Goal: Transaction & Acquisition: Purchase product/service

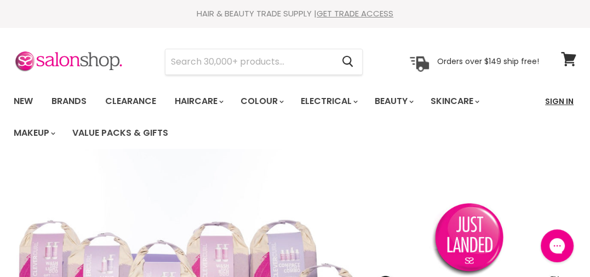
click at [548, 102] on link "Sign In" at bounding box center [560, 101] width 42 height 23
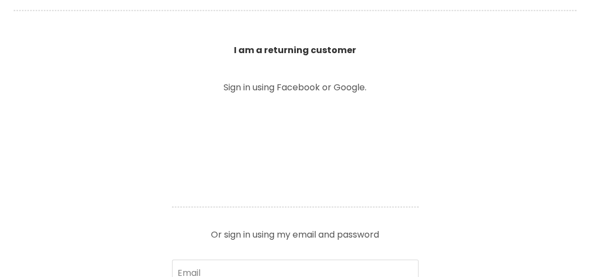
scroll to position [384, 0]
click at [192, 260] on input "Email" at bounding box center [295, 273] width 247 height 27
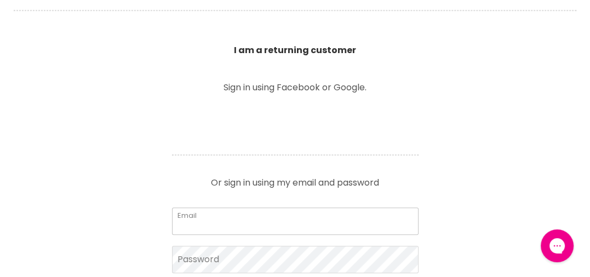
scroll to position [0, 0]
click at [204, 208] on input "Email" at bounding box center [295, 221] width 247 height 27
type input "midwayhairandbeauty@hotmail.com"
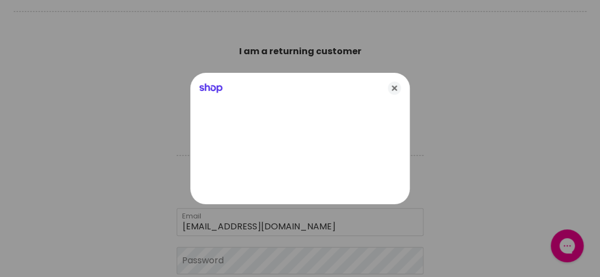
click at [235, 220] on div at bounding box center [300, 138] width 600 height 277
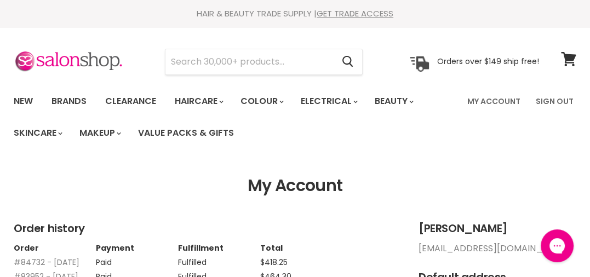
click at [90, 88] on li "Brands" at bounding box center [69, 102] width 52 height 32
click at [77, 101] on link "Brands" at bounding box center [69, 101] width 52 height 23
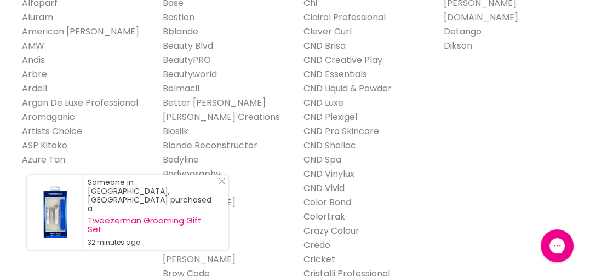
scroll to position [329, 0]
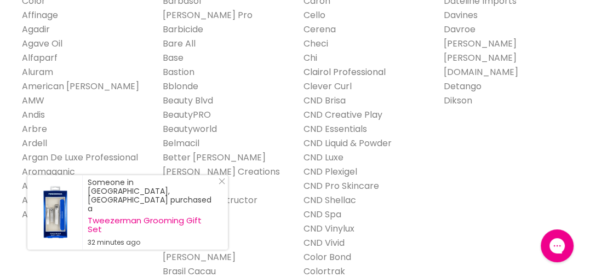
click at [319, 71] on link "Clairol Professional" at bounding box center [345, 72] width 82 height 13
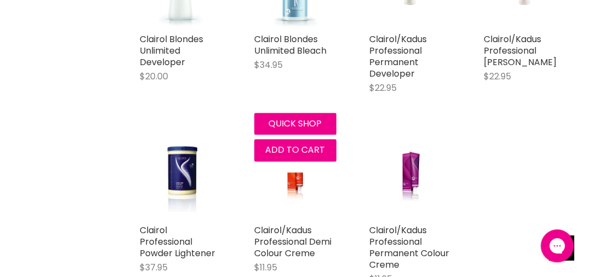
scroll to position [493, 0]
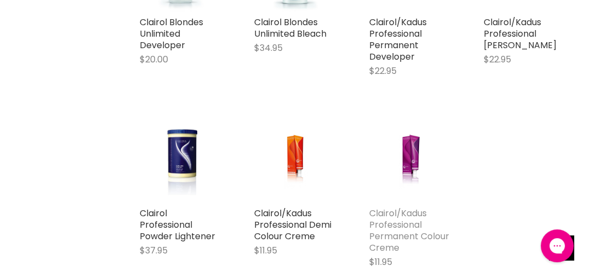
click at [397, 213] on link "Clairol/Kadus Professional Permanent Colour Creme" at bounding box center [409, 230] width 80 height 47
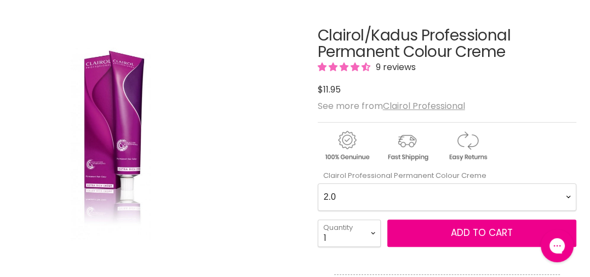
scroll to position [219, 0]
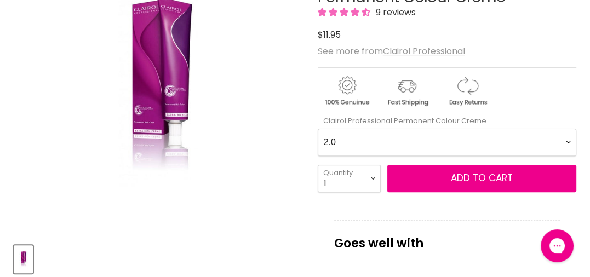
click at [567, 144] on Creme-0-0 "2.0 2.8 3.0 3.6 4.0 4.07 4.65 4.71 4.75 4.77 5.0 5.07 5.1 5.46 5.5 5.6 5.7 5.71…" at bounding box center [447, 142] width 259 height 27
select Creme-0-0 "6.77"
click at [318, 129] on Creme-0-0 "2.0 2.8 3.0 3.6 4.0 4.07 4.65 4.71 4.75 4.77 5.0 5.07 5.1 5.46 5.5 5.6 5.7 5.71…" at bounding box center [447, 142] width 259 height 27
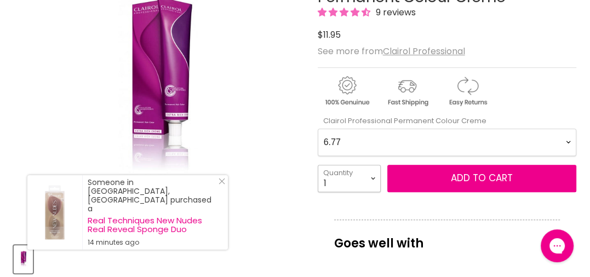
click at [372, 177] on select "1 2 3 4 5 6 7 8 9 10+" at bounding box center [349, 178] width 63 height 27
select select "5"
click at [318, 165] on select "1 2 3 4 5 6 7 8 9 10+" at bounding box center [349, 178] width 63 height 27
type input "5"
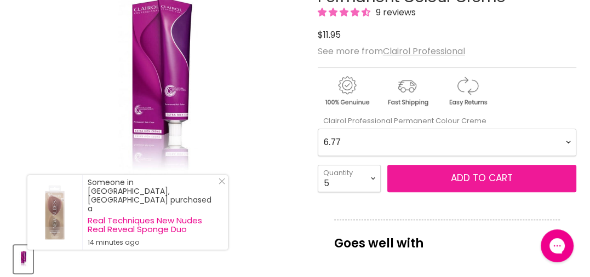
click at [476, 178] on span "Add to cart" at bounding box center [482, 178] width 62 height 13
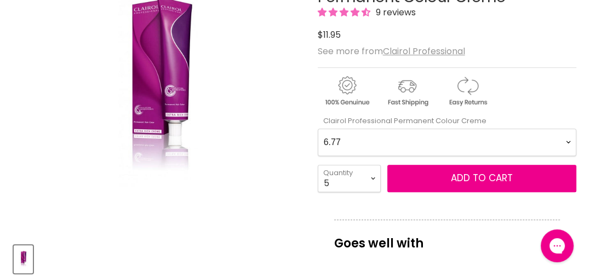
drag, startPoint x: 567, startPoint y: 141, endPoint x: 580, endPoint y: 133, distance: 15.5
click at [567, 141] on Creme-0-0 "2.0 2.8 3.0 3.6 4.0 4.07 4.65 4.71 4.75 4.77 5.0 5.07 5.1 5.46 5.5 5.6 5.7 5.71…" at bounding box center [447, 142] width 259 height 27
click at [570, 140] on Creme-0-0 "2.0 2.8 3.0 3.6 4.0 4.07 4.65 4.71 4.75 4.77 5.0 5.07 5.1 5.46 5.5 5.6 5.7 5.71…" at bounding box center [447, 142] width 259 height 27
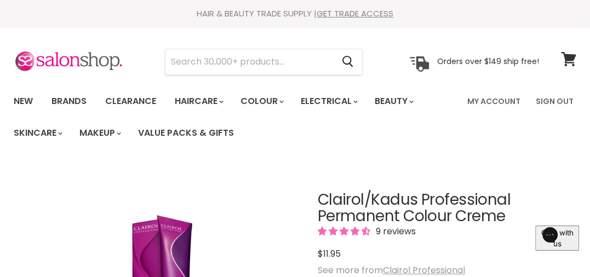
scroll to position [164, 0]
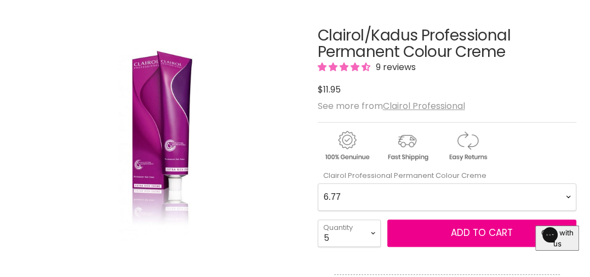
click at [569, 198] on Creme-0-0 "2.0 2.8 3.0 3.6 4.0 4.07 4.65 4.71 4.75 4.77 5.0 5.07 5.1 5.46 5.5 5.6 5.7 5.71…" at bounding box center [447, 197] width 259 height 27
select Creme-0-0 "8.0"
click at [318, 184] on Creme-0-0 "2.0 2.8 3.0 3.6 4.0 4.07 4.65 4.71 4.75 4.77 5.0 5.07 5.1 5.46 5.5 5.6 5.7 5.71…" at bounding box center [447, 197] width 259 height 27
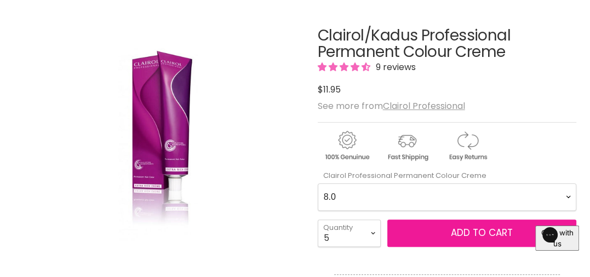
click at [440, 239] on button "Add to cart" at bounding box center [482, 233] width 189 height 27
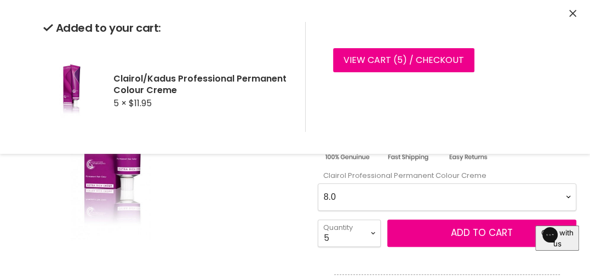
click at [267, 174] on div "Click or scroll to zoom Tap or pinch to zoom" at bounding box center [159, 145] width 290 height 290
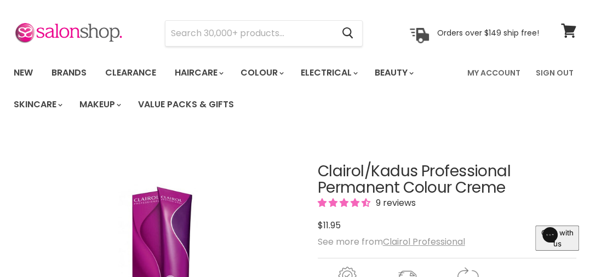
scroll to position [0, 0]
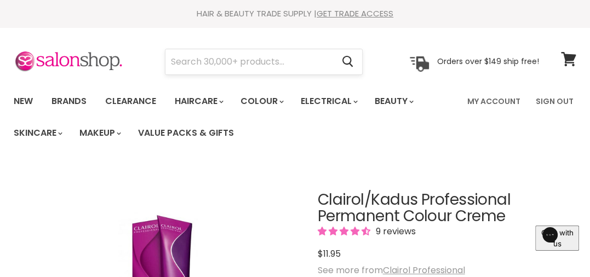
click at [190, 67] on input "Search" at bounding box center [250, 61] width 168 height 25
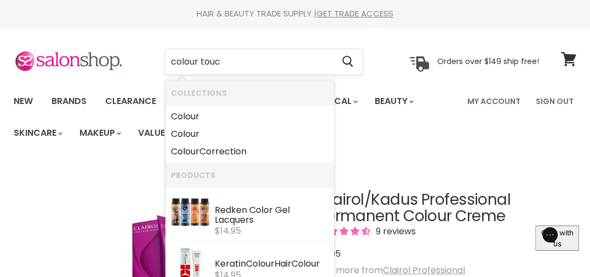
type input "colour touch"
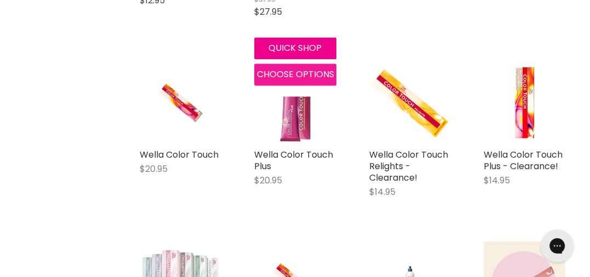
scroll to position [1206, 0]
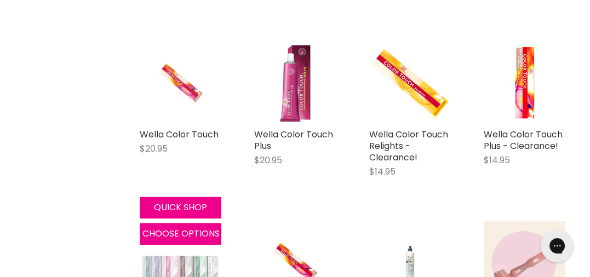
click at [178, 123] on img "Main content" at bounding box center [180, 83] width 54 height 82
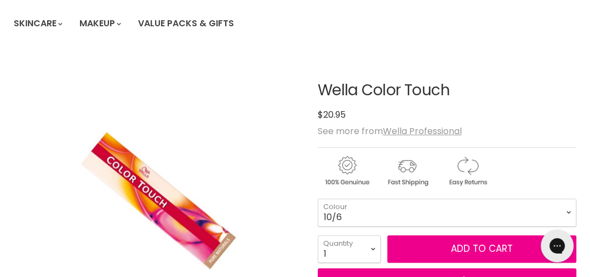
click at [318, 199] on select "2/0 2/8 3/0 3/66 3/68 4/0 4/5 4/6 44/65 4/71 4/77 5/0 5/1 5/3 5/4" at bounding box center [447, 212] width 259 height 27
select select "10/6"
click at [375, 253] on select "1 2 3 4 5 6 7 8 9 10+" at bounding box center [349, 249] width 63 height 27
select select "5"
click at [318, 236] on select "1 2 3 4 5 6 7 8 9 10+" at bounding box center [349, 249] width 63 height 27
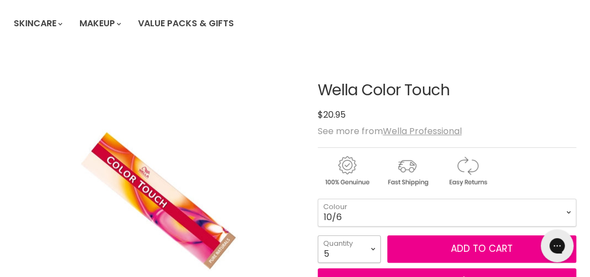
type input "5"
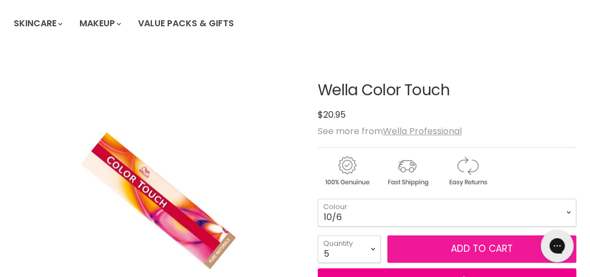
click at [440, 248] on button "Add to cart" at bounding box center [482, 249] width 189 height 27
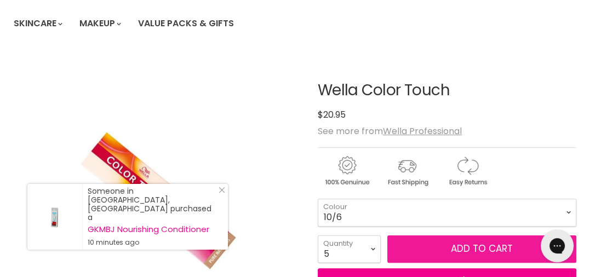
click at [460, 243] on button "Add to cart" at bounding box center [482, 249] width 189 height 27
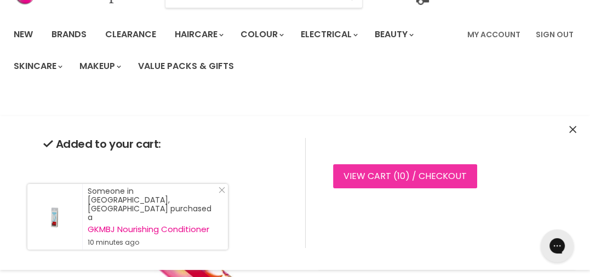
scroll to position [110, 0]
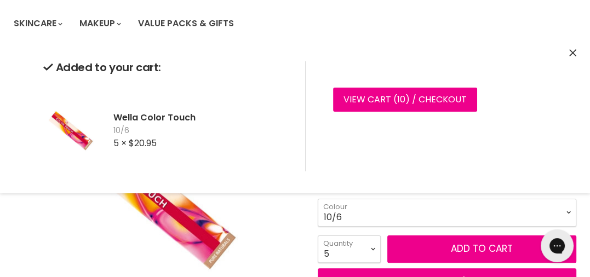
click at [281, 210] on div "Click or scroll to zoom Tap or pinch to zoom" at bounding box center [159, 200] width 290 height 290
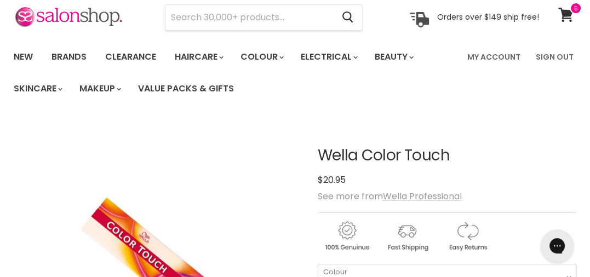
scroll to position [0, 0]
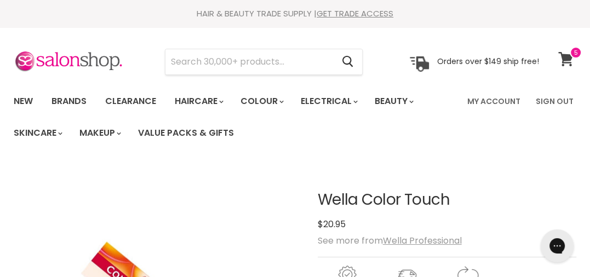
click at [563, 59] on icon at bounding box center [566, 59] width 15 height 14
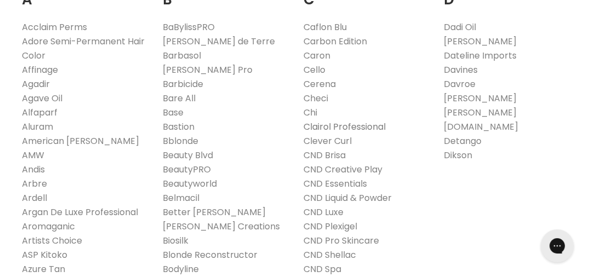
click at [329, 128] on link "Clairol Professional" at bounding box center [345, 127] width 82 height 13
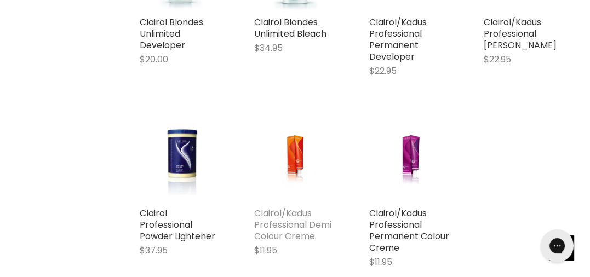
click at [294, 224] on link "Clairol/Kadus Professional Demi Colour Creme" at bounding box center [292, 225] width 77 height 36
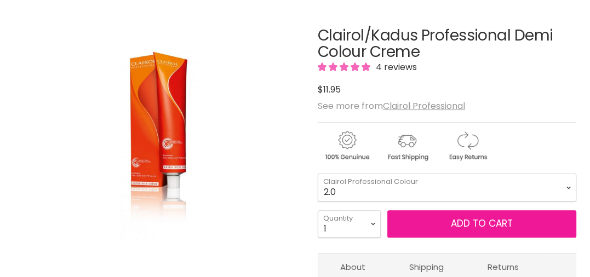
scroll to position [164, 0]
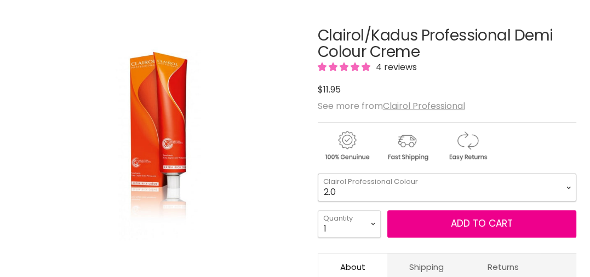
click at [566, 184] on select "2.0 2.8 3.0 3.6 4.0 4.77 5.0 5.37 5.56 5.66 6.0 6.3 6.37 6.4 6.45" at bounding box center [447, 187] width 259 height 27
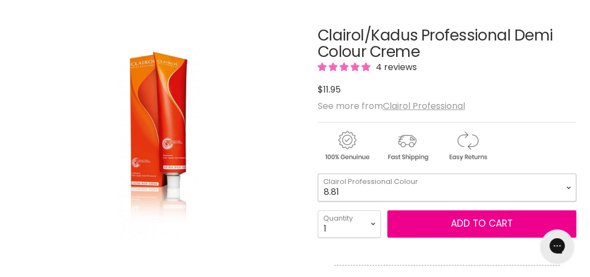
click at [318, 174] on select "2.0 2.8 3.0 3.6 4.0 4.77 5.0 5.37 5.56 5.66 6.0 6.3 6.37 6.4 6.45" at bounding box center [447, 187] width 259 height 27
select select "8.81"
click at [374, 227] on select "1 2 3 4 5 6 7 8 9 10+" at bounding box center [349, 223] width 63 height 27
select select "5"
click at [318, 210] on select "1 2 3 4 5 6 7 8 9 10+" at bounding box center [349, 223] width 63 height 27
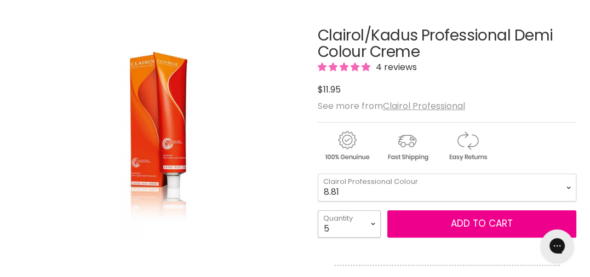
type input "5"
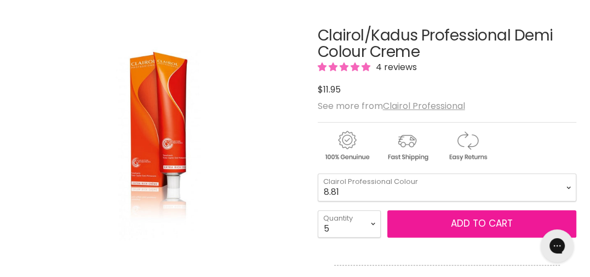
click at [494, 227] on button "Add to cart" at bounding box center [482, 223] width 189 height 27
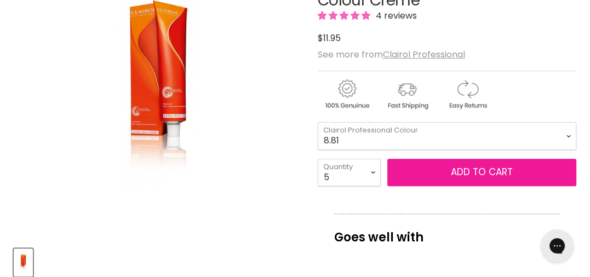
scroll to position [219, 0]
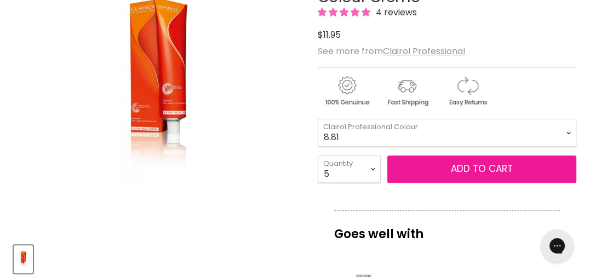
click at [480, 167] on button "Add to cart" at bounding box center [482, 169] width 189 height 27
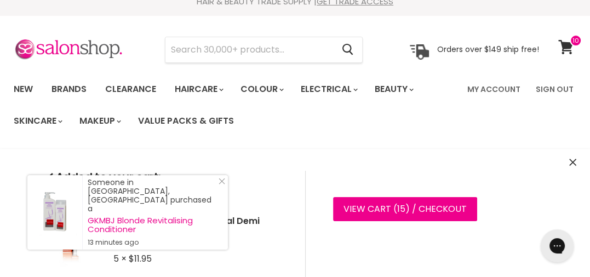
scroll to position [0, 0]
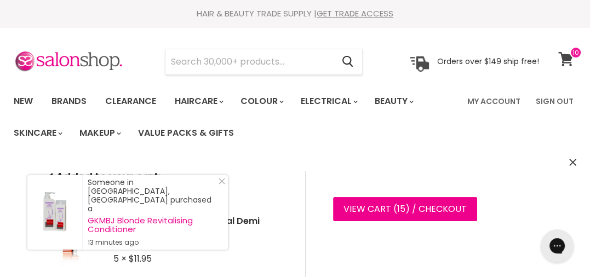
click at [569, 55] on icon at bounding box center [566, 59] width 15 height 14
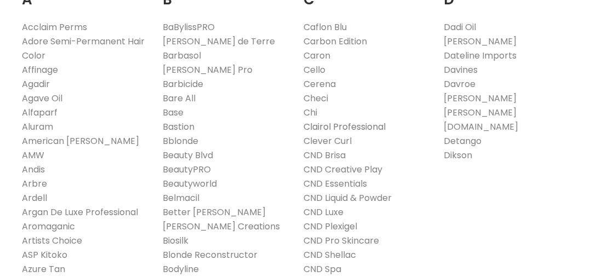
scroll to position [274, 0]
click at [327, 124] on link "Clairol Professional" at bounding box center [345, 127] width 82 height 13
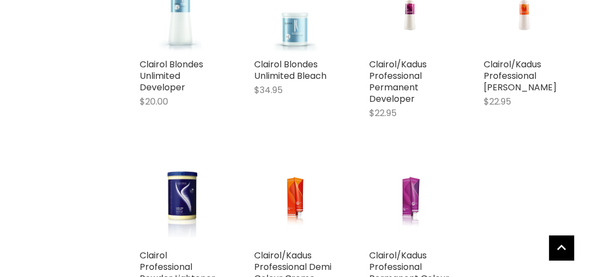
scroll to position [493, 0]
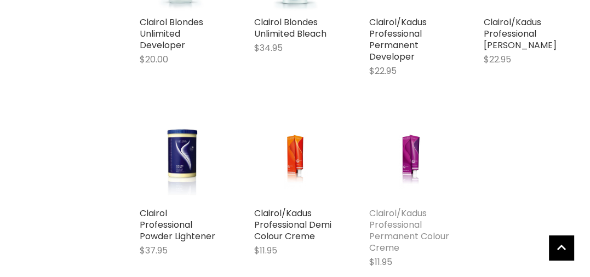
click at [403, 209] on link "Clairol/Kadus Professional Permanent Colour Creme" at bounding box center [409, 230] width 80 height 47
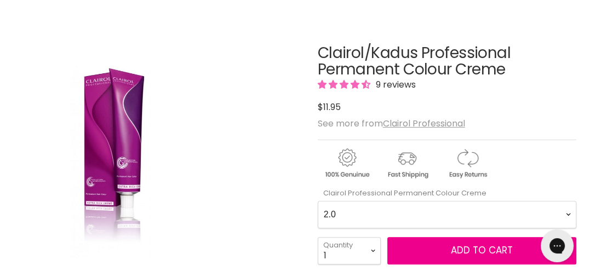
scroll to position [164, 0]
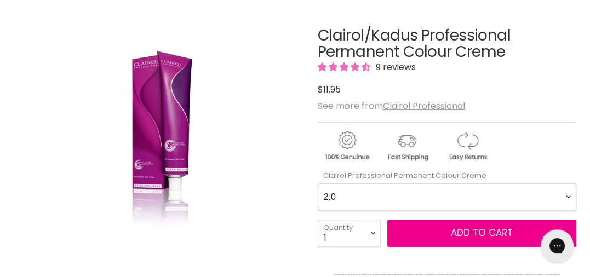
click at [571, 196] on Creme-0-0 "2.0 2.8 3.0 3.6 4.0 4.07 4.65 4.71 4.75 4.77 5.0 5.07 5.1 5.46 5.5 5.6 5.7 5.71…" at bounding box center [447, 197] width 259 height 27
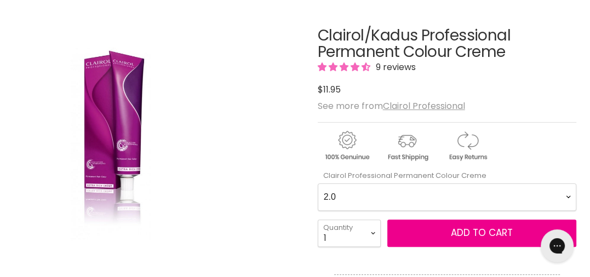
drag, startPoint x: 287, startPoint y: 35, endPoint x: 294, endPoint y: 30, distance: 7.9
click at [287, 35] on div "Click or scroll to zoom Tap or pinch to zoom" at bounding box center [159, 145] width 290 height 290
